Goal: Task Accomplishment & Management: Manage account settings

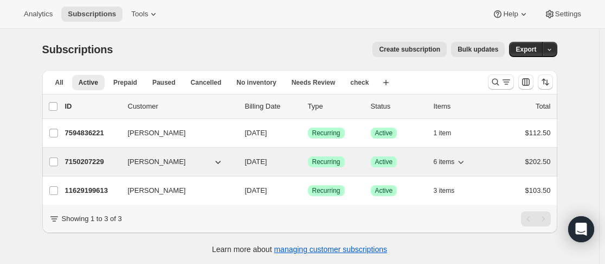
click at [119, 159] on p "7150207229" at bounding box center [92, 161] width 54 height 11
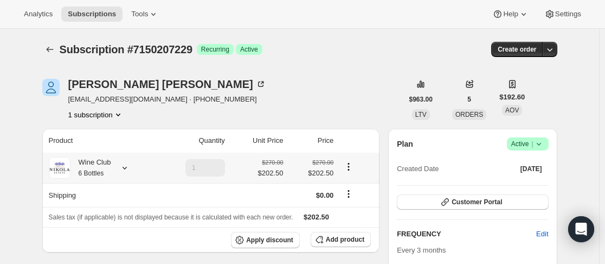
click at [138, 167] on div "Wine Club 6 Bottles" at bounding box center [101, 168] width 104 height 22
click at [127, 174] on div "Wine Club 6 Bottles" at bounding box center [101, 168] width 104 height 22
click at [124, 167] on icon at bounding box center [124, 167] width 11 height 11
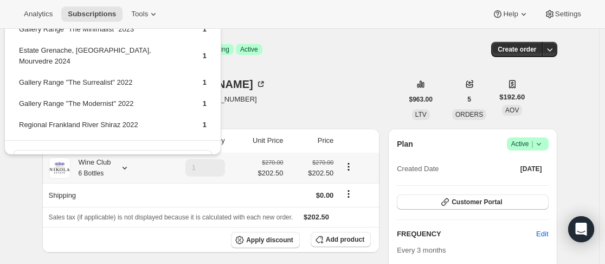
scroll to position [29, 0]
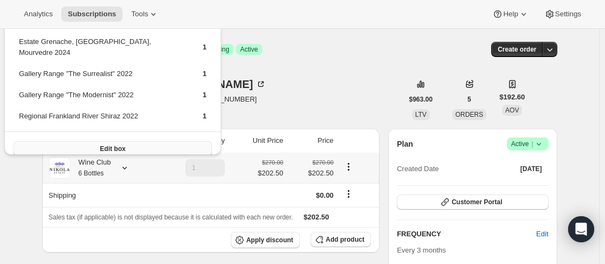
click at [113, 141] on button "Edit box" at bounding box center [113, 148] width 199 height 15
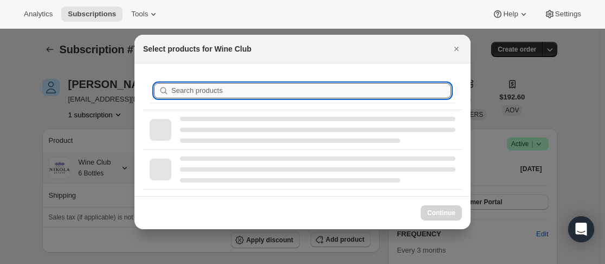
click at [274, 93] on input "Search products" at bounding box center [311, 90] width 280 height 15
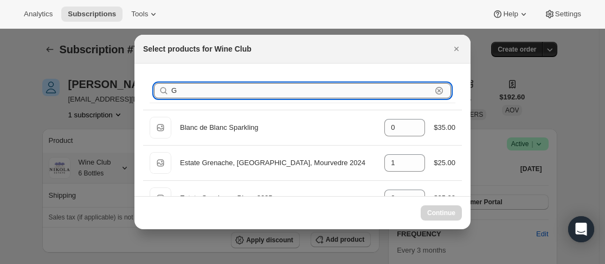
type input "GR"
type input "1"
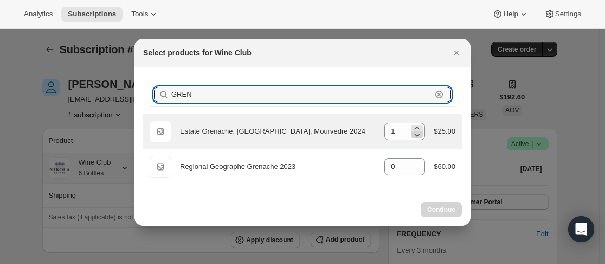
type input "GREN"
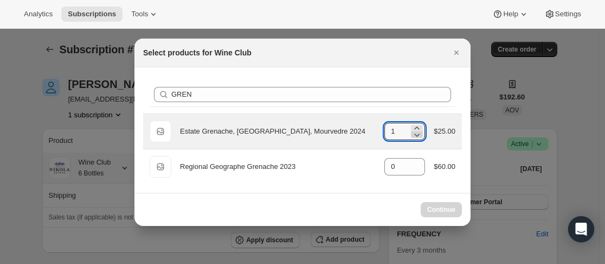
click at [418, 135] on icon ":r56:" at bounding box center [417, 134] width 11 height 11
type input "1"
select select "gid://shopify/ProductVariant/43889390158077"
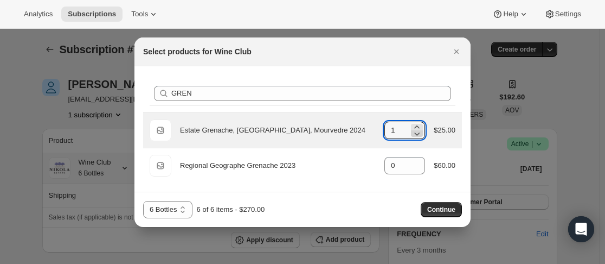
click at [416, 132] on icon ":r56:" at bounding box center [417, 133] width 11 height 11
type input "0"
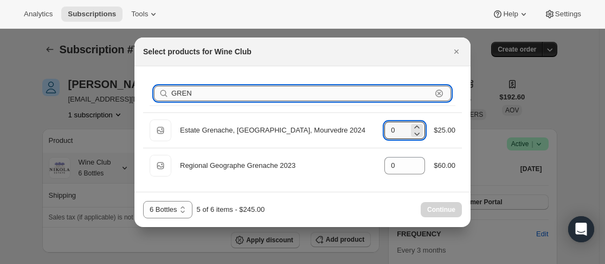
click at [398, 95] on input "GREN" at bounding box center [301, 93] width 260 height 15
type input "G"
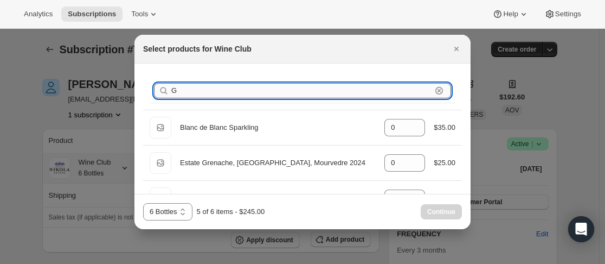
type input "0"
type input "S"
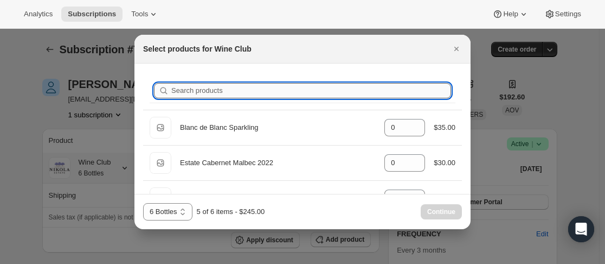
type input "1"
type input "SW"
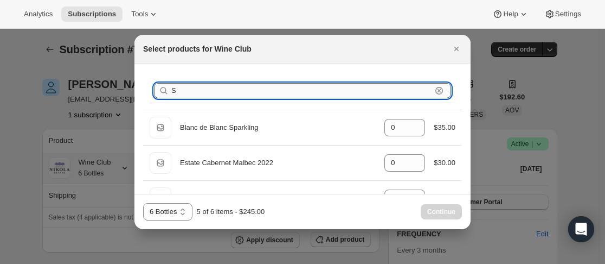
type input "1"
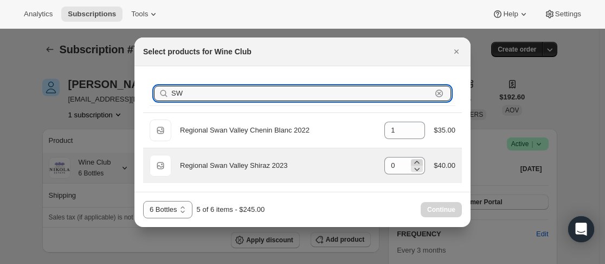
type input "SW"
click at [418, 161] on icon ":r56:" at bounding box center [417, 162] width 5 height 3
type input "1"
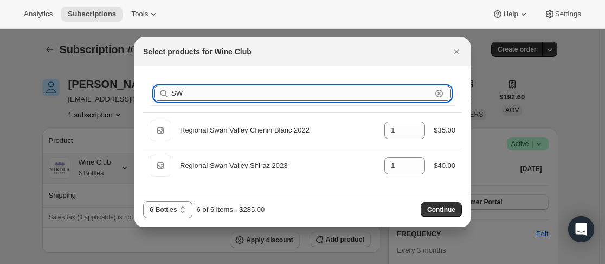
click at [385, 98] on input "SW" at bounding box center [301, 93] width 260 height 15
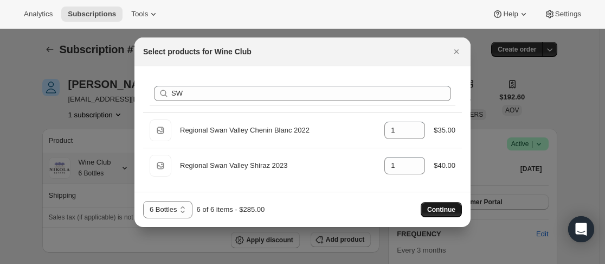
click at [443, 208] on span "Continue" at bounding box center [441, 209] width 28 height 9
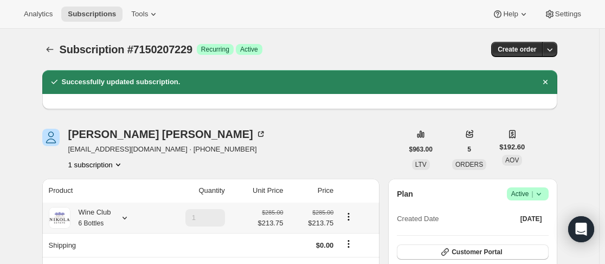
click at [128, 220] on icon at bounding box center [124, 217] width 11 height 11
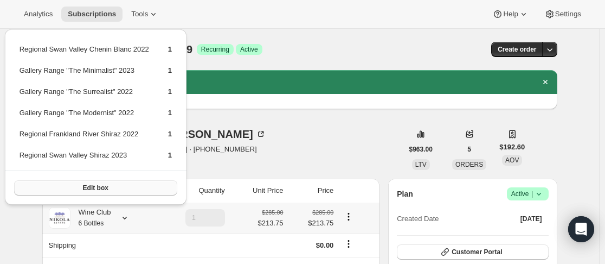
click at [124, 184] on button "Edit box" at bounding box center [95, 187] width 163 height 15
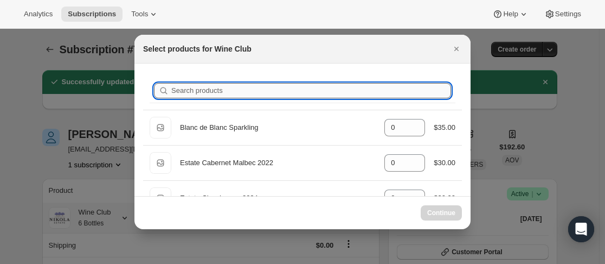
click at [294, 93] on input "Search products" at bounding box center [311, 90] width 280 height 15
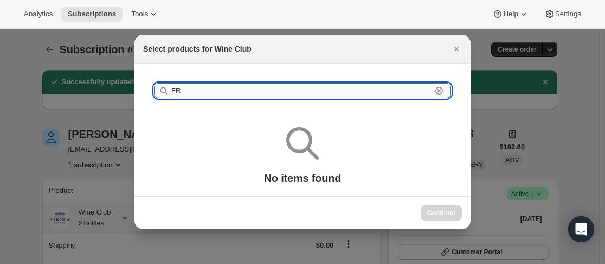
type input "F"
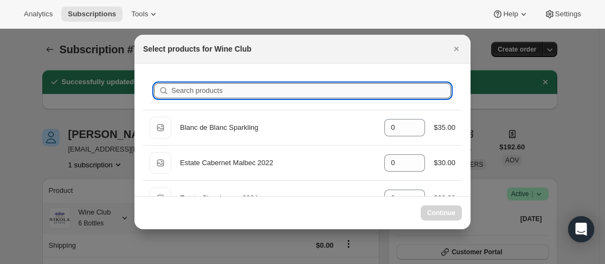
type input "S"
type input "1"
type input "SH"
type input "1"
type input "SHIR"
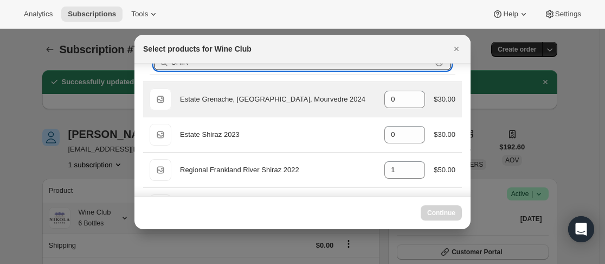
scroll to position [63, 0]
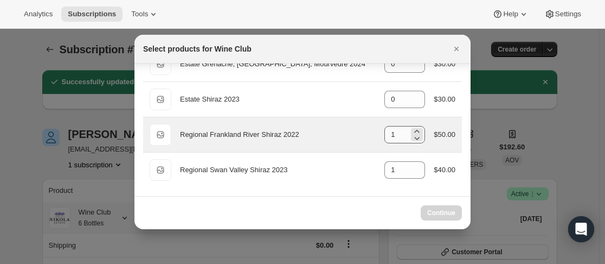
select select "gid://shopify/ProductVariant/43889390158077"
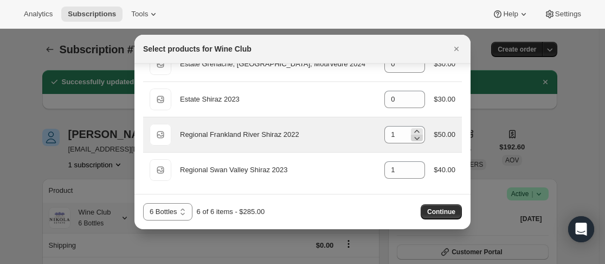
type input "SHIR"
click at [412, 139] on icon ":rbp:" at bounding box center [417, 137] width 11 height 11
type input "0"
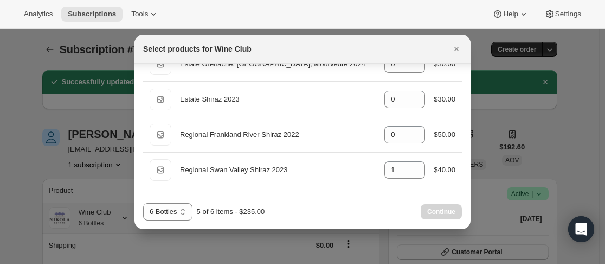
scroll to position [0, 0]
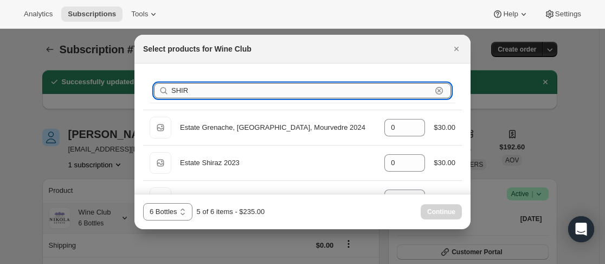
click at [360, 91] on input "SHIR" at bounding box center [301, 90] width 260 height 15
type input "S"
type input "0"
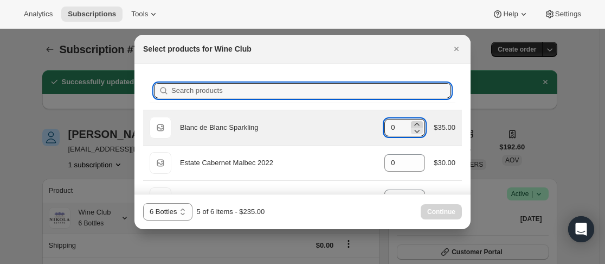
click at [414, 124] on icon ":rbp:" at bounding box center [417, 124] width 11 height 11
type input "1"
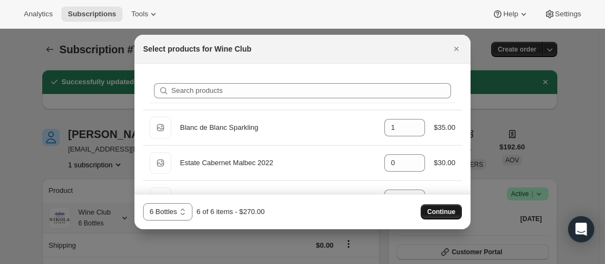
click at [431, 212] on span "Continue" at bounding box center [441, 211] width 28 height 9
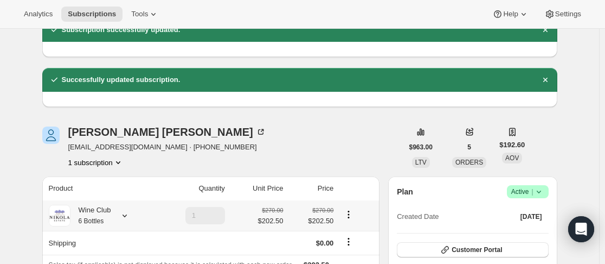
scroll to position [108, 0]
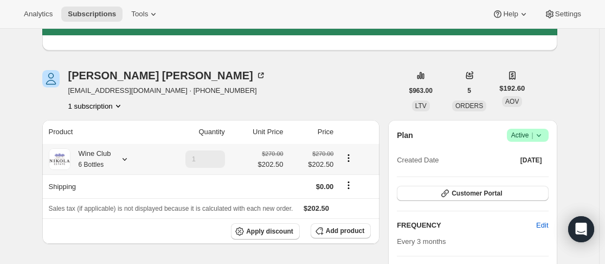
click at [126, 156] on icon at bounding box center [124, 159] width 11 height 11
click at [126, 157] on icon at bounding box center [124, 159] width 11 height 11
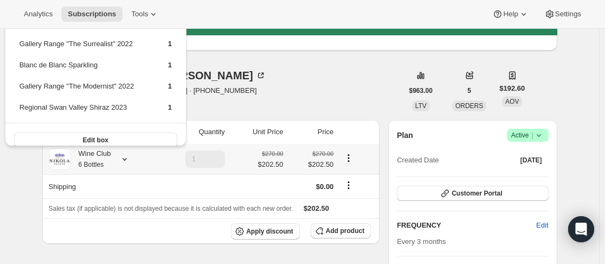
scroll to position [38, 0]
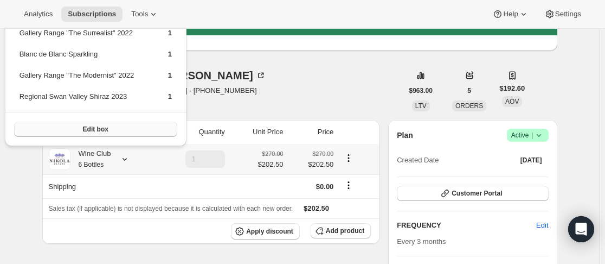
click at [110, 133] on button "Edit box" at bounding box center [95, 129] width 163 height 15
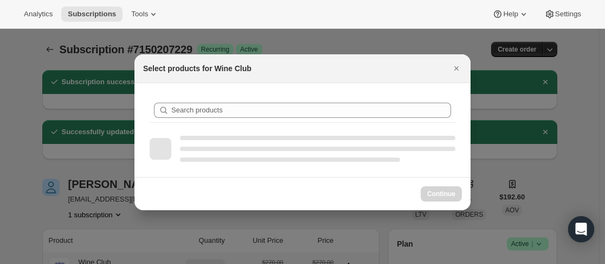
scroll to position [108, 0]
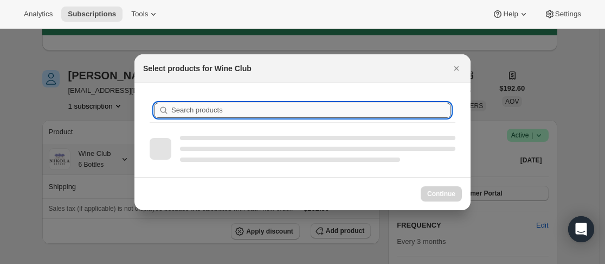
click at [282, 110] on input "Search products" at bounding box center [311, 110] width 280 height 15
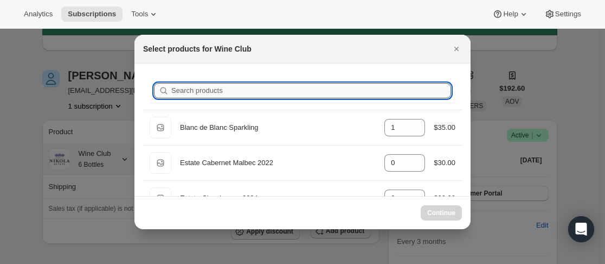
type input "M"
type input "0"
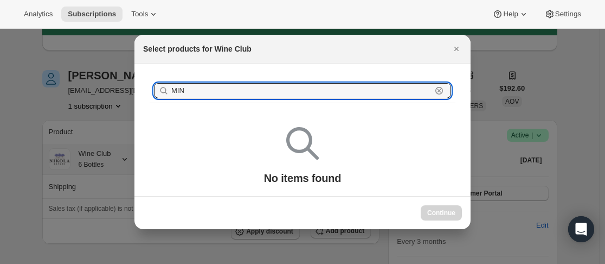
type input "MIN"
click at [436, 92] on icon ":rj2:" at bounding box center [440, 91] width 8 height 8
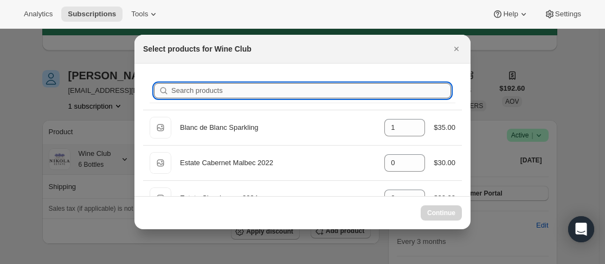
type input "T"
type input "0"
type input "THE M"
type input "1"
select select "gid://shopify/ProductVariant/43889390158077"
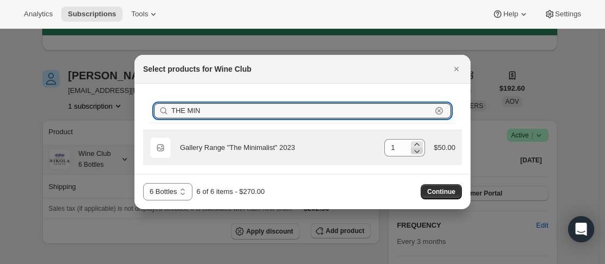
type input "THE MIN"
click at [420, 150] on icon ":rj2:" at bounding box center [417, 150] width 11 height 11
type input "0"
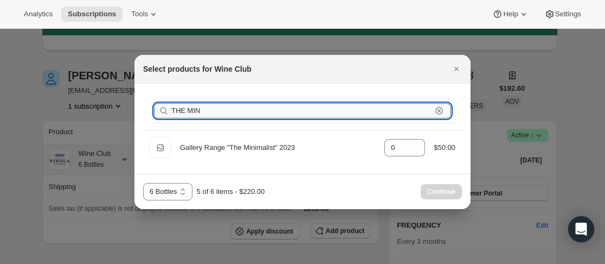
click at [380, 110] on input "THE MIN" at bounding box center [301, 110] width 260 height 15
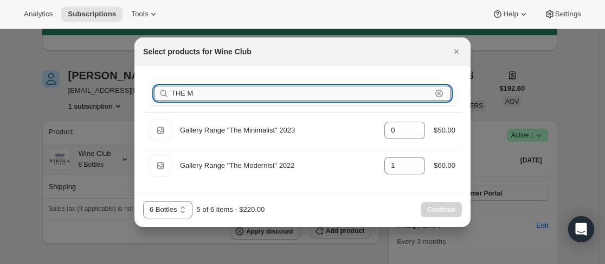
type input "THE"
type input "0"
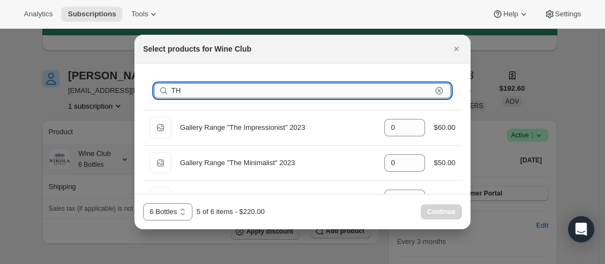
type input "T"
type input "0"
type input "1"
type input "S"
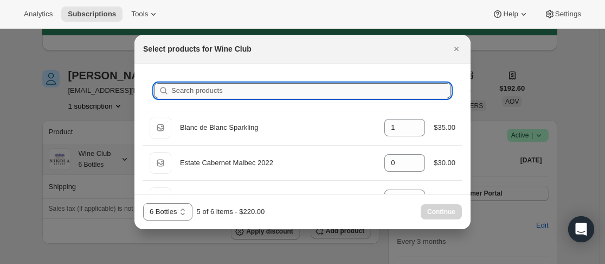
type input "1"
type input "SW"
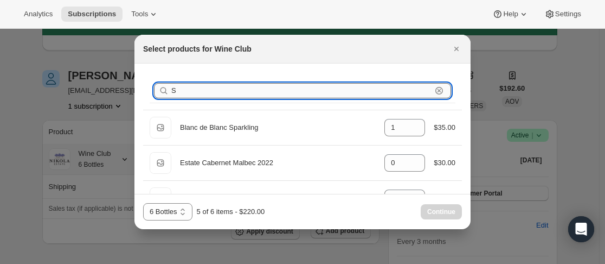
type input "1"
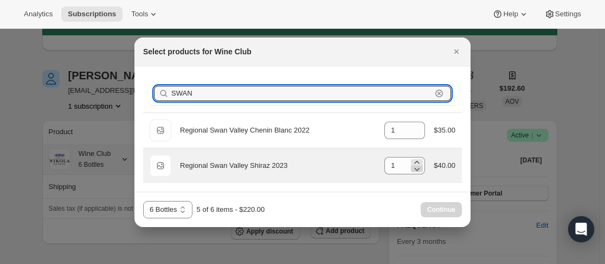
type input "SWAN"
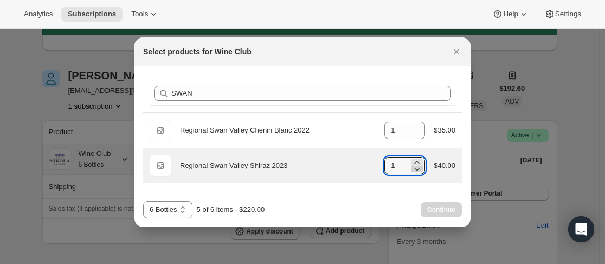
click at [417, 164] on icon ":rj2:" at bounding box center [417, 168] width 11 height 11
click at [419, 163] on icon ":rj2:" at bounding box center [417, 168] width 11 height 11
click at [419, 162] on div ":rj2:" at bounding box center [417, 165] width 12 height 13
click at [419, 161] on icon ":rj2:" at bounding box center [417, 162] width 11 height 11
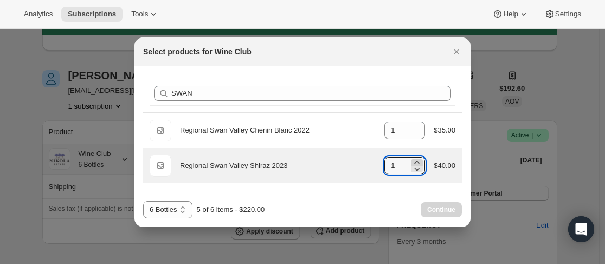
type input "2"
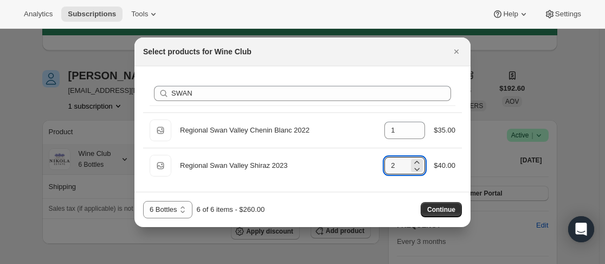
click at [451, 209] on span "Continue" at bounding box center [441, 209] width 28 height 9
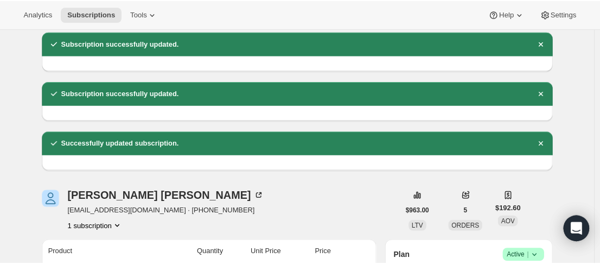
scroll to position [0, 0]
